Goal: Find specific page/section: Find specific page/section

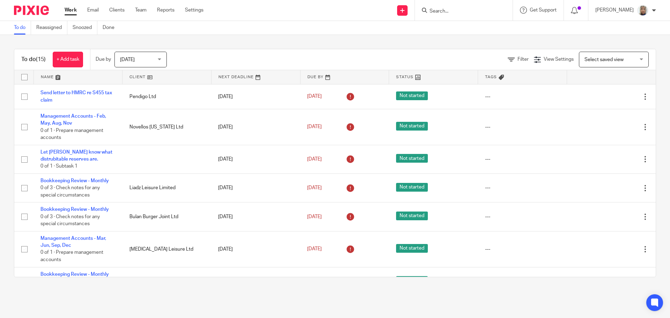
click at [453, 13] on input "Search" at bounding box center [460, 11] width 63 height 6
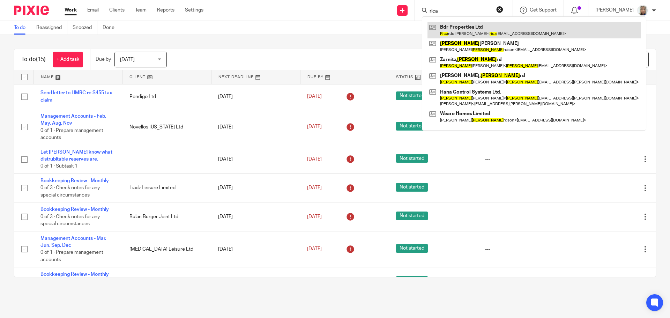
type input "rica"
click at [458, 37] on link at bounding box center [533, 30] width 213 height 16
